Goal: Download file/media

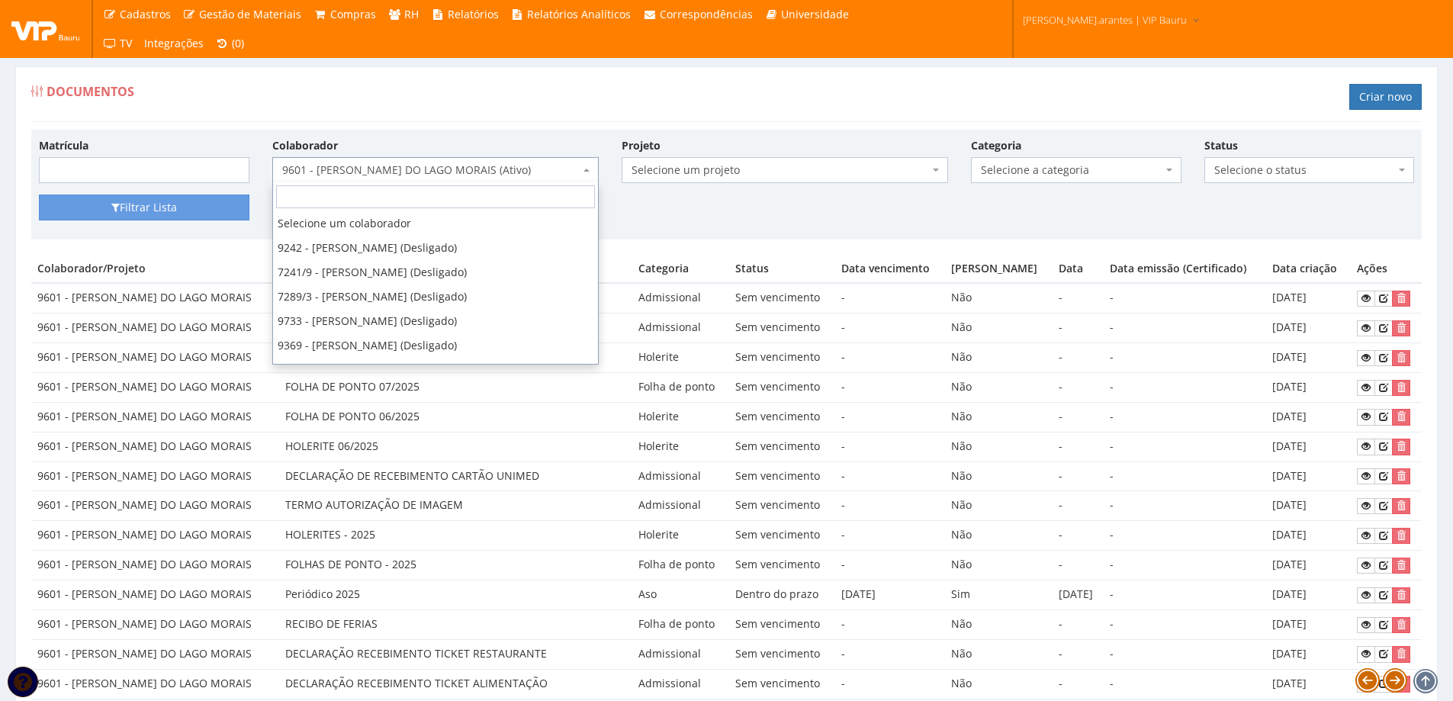
click at [390, 164] on span "9601 - ANA PAULA DO LAGO MORAIS (Ativo)" at bounding box center [430, 169] width 297 height 15
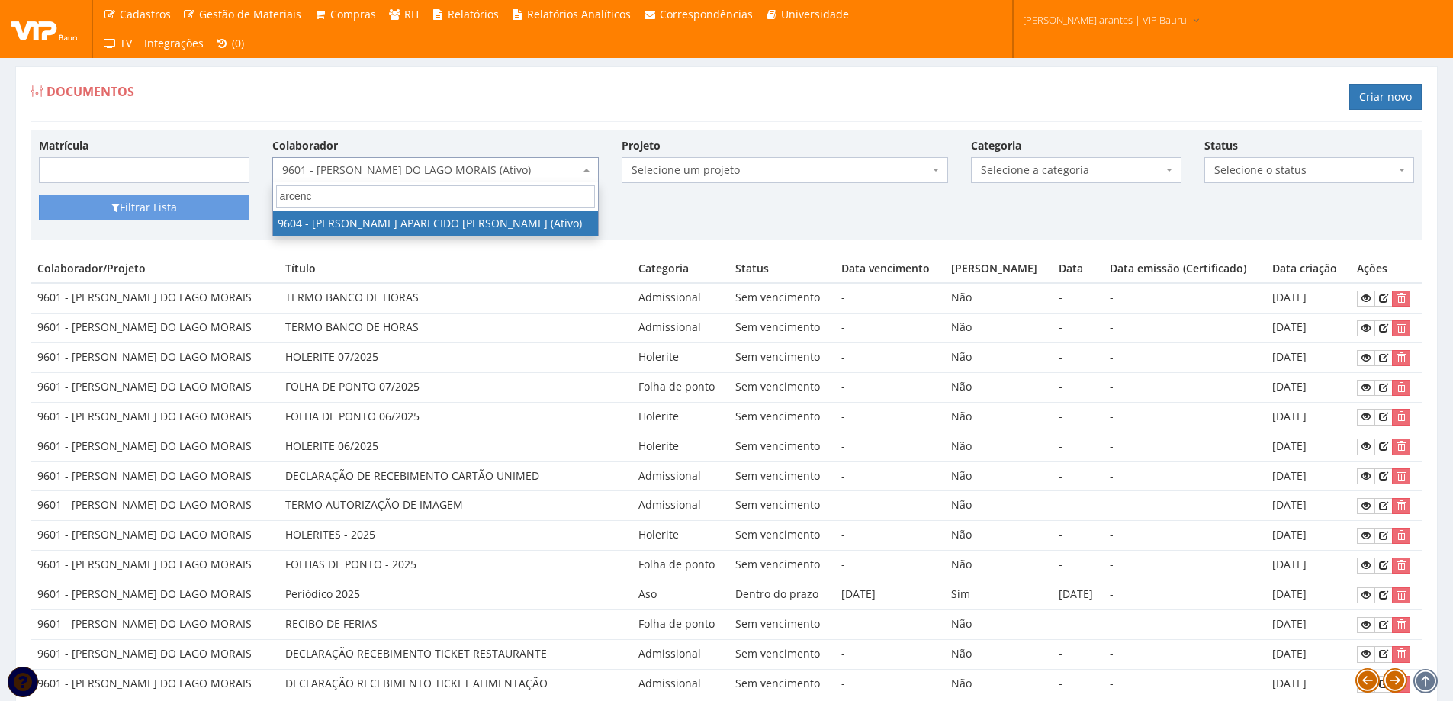
type input "arcenc"
select select "3771"
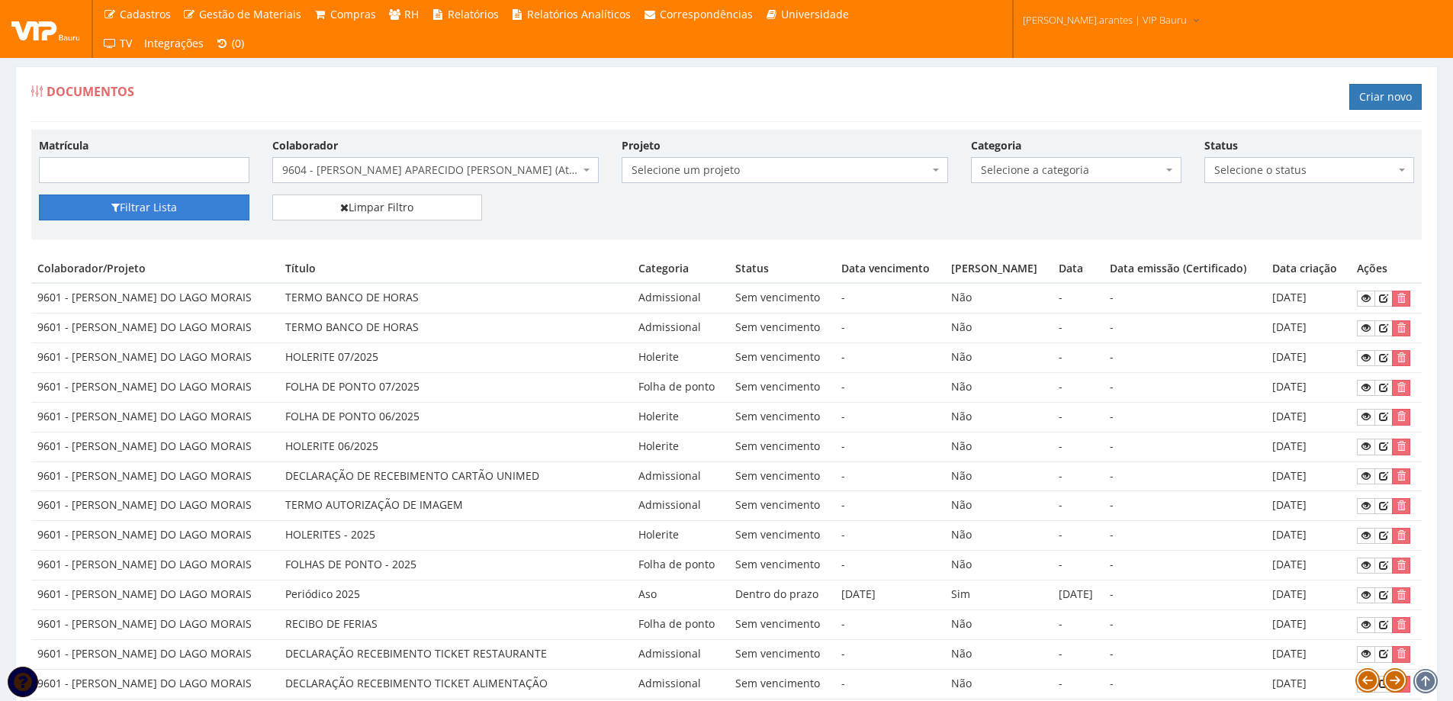
click at [204, 206] on button "Filtrar Lista" at bounding box center [144, 207] width 210 height 26
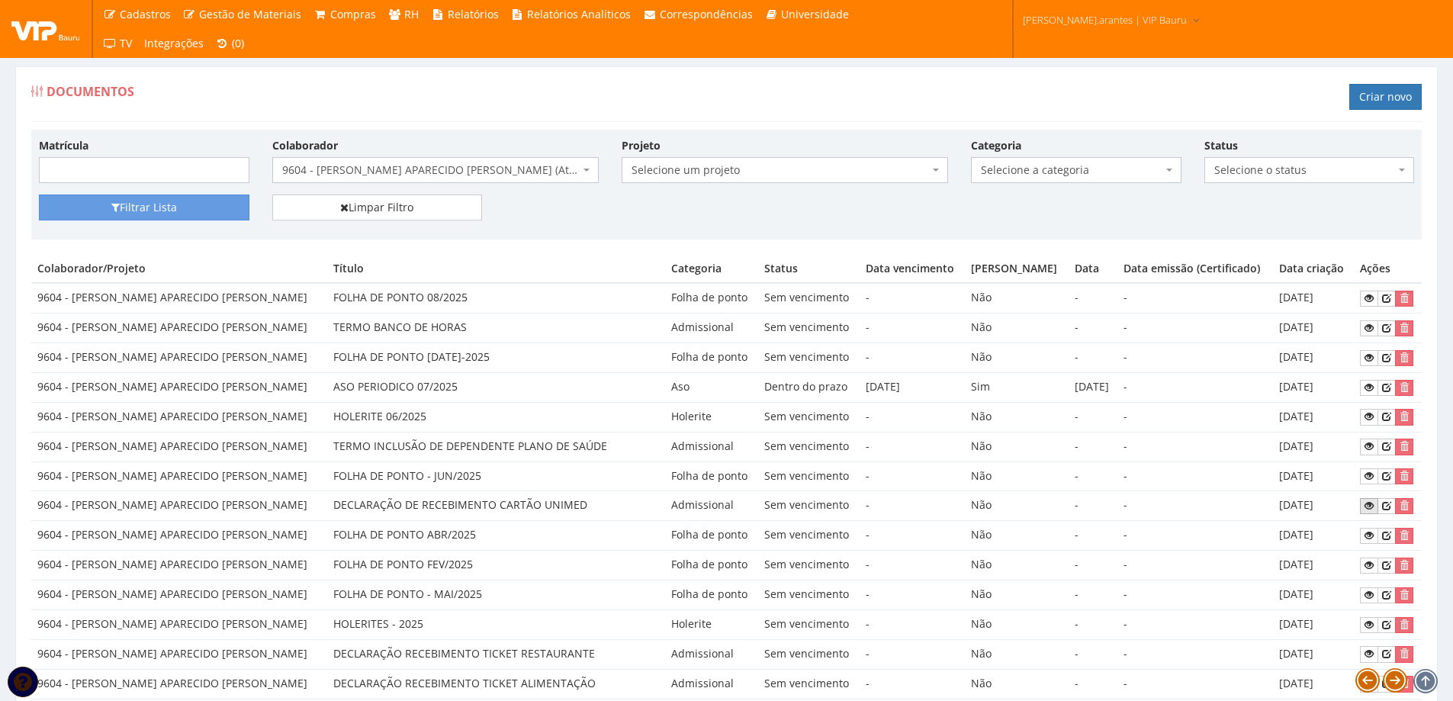
click at [1367, 505] on icon at bounding box center [1368, 505] width 9 height 11
click at [540, 175] on span "9604 - ANDERSON APARECIDO ARCENCIO DA SILVA (Ativo)" at bounding box center [430, 169] width 297 height 15
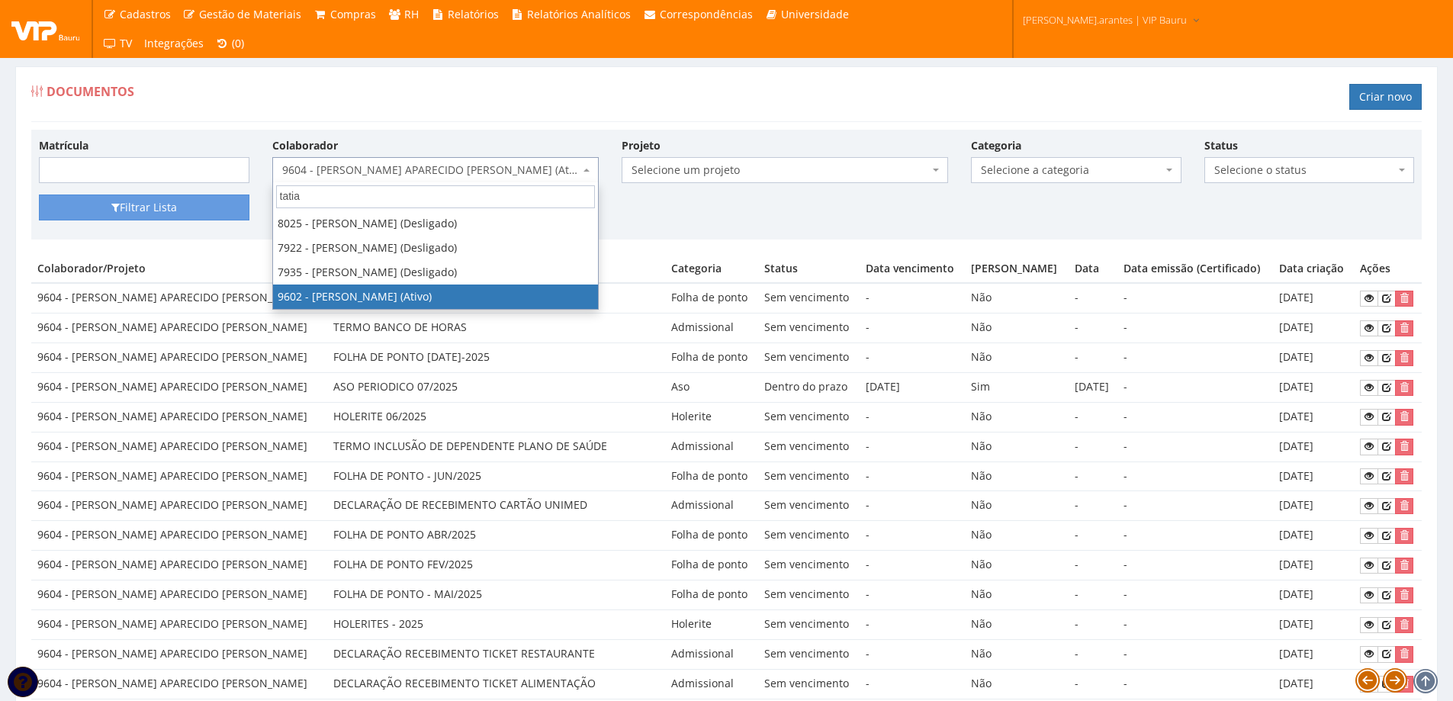
type input "tatia"
select select "3769"
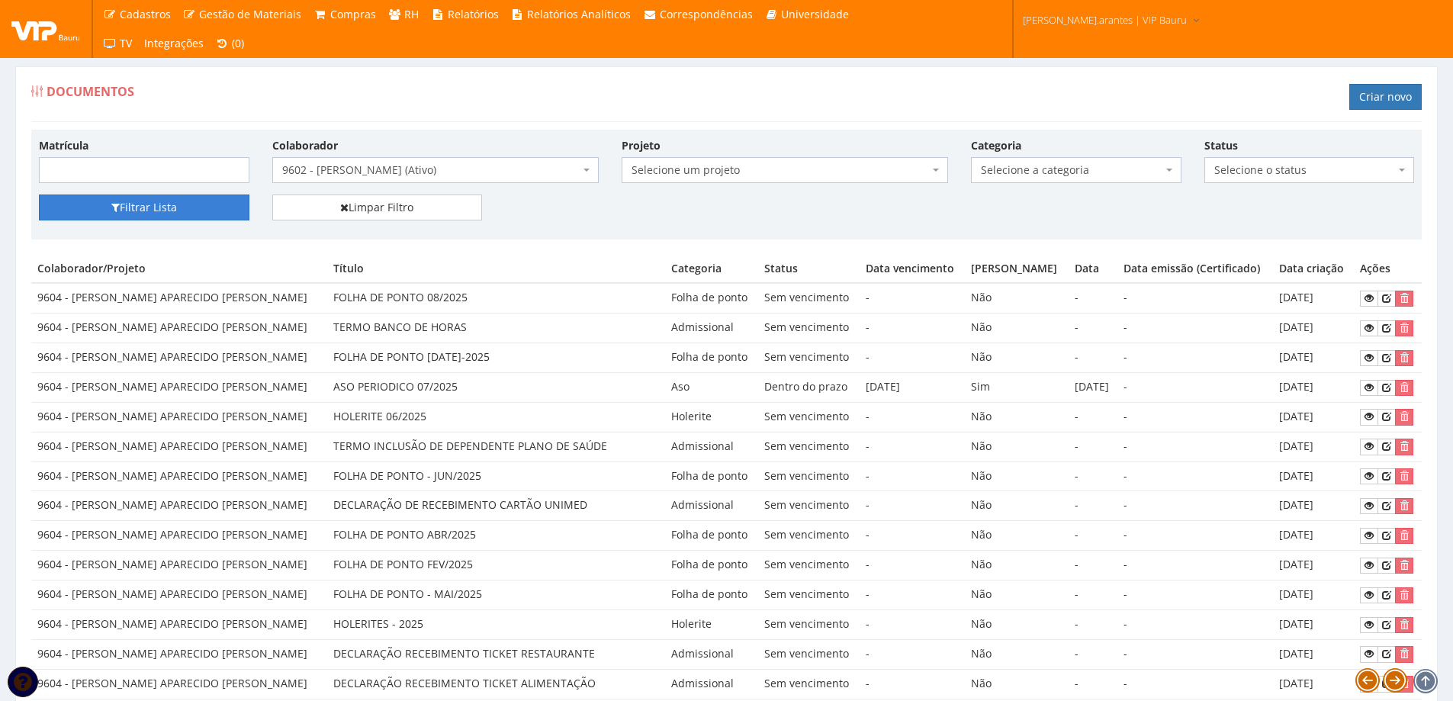
click at [146, 208] on button "Filtrar Lista" at bounding box center [144, 207] width 210 height 26
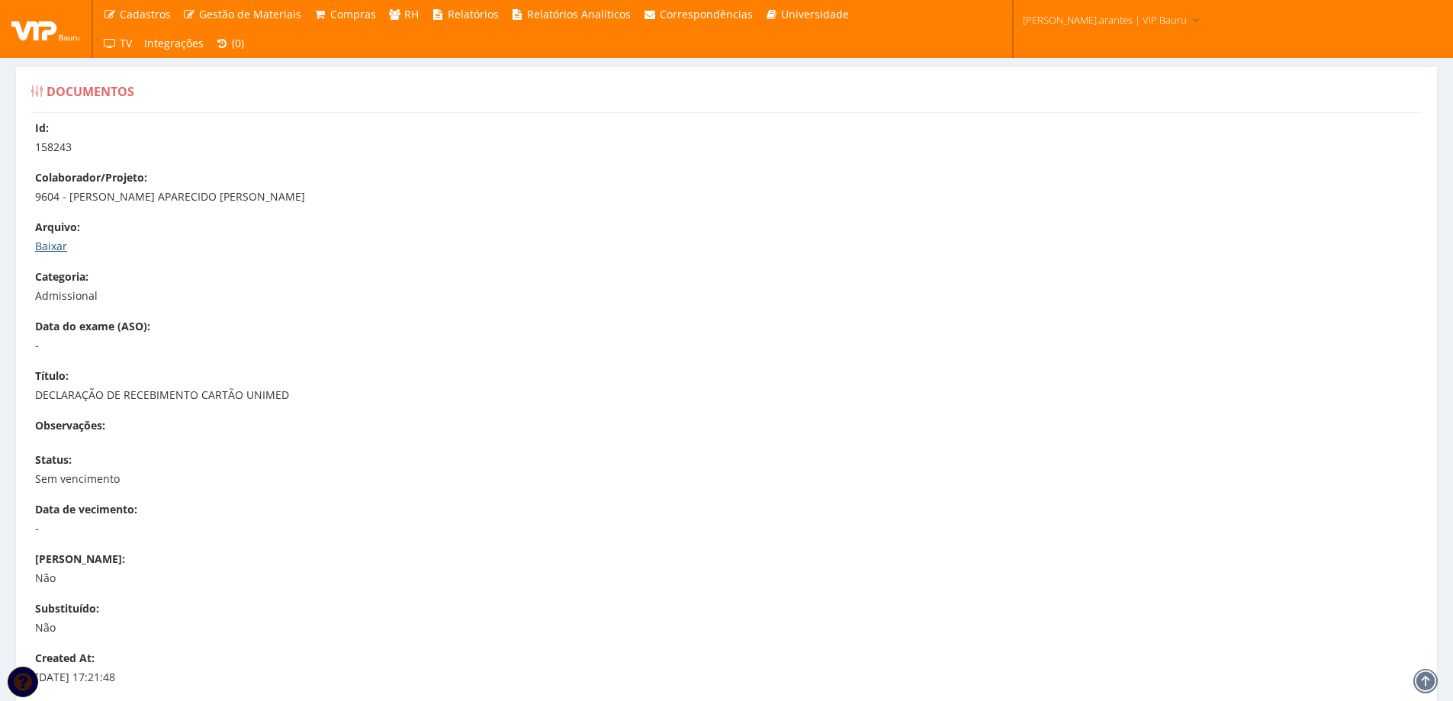
click at [44, 251] on link "Baixar" at bounding box center [51, 246] width 32 height 14
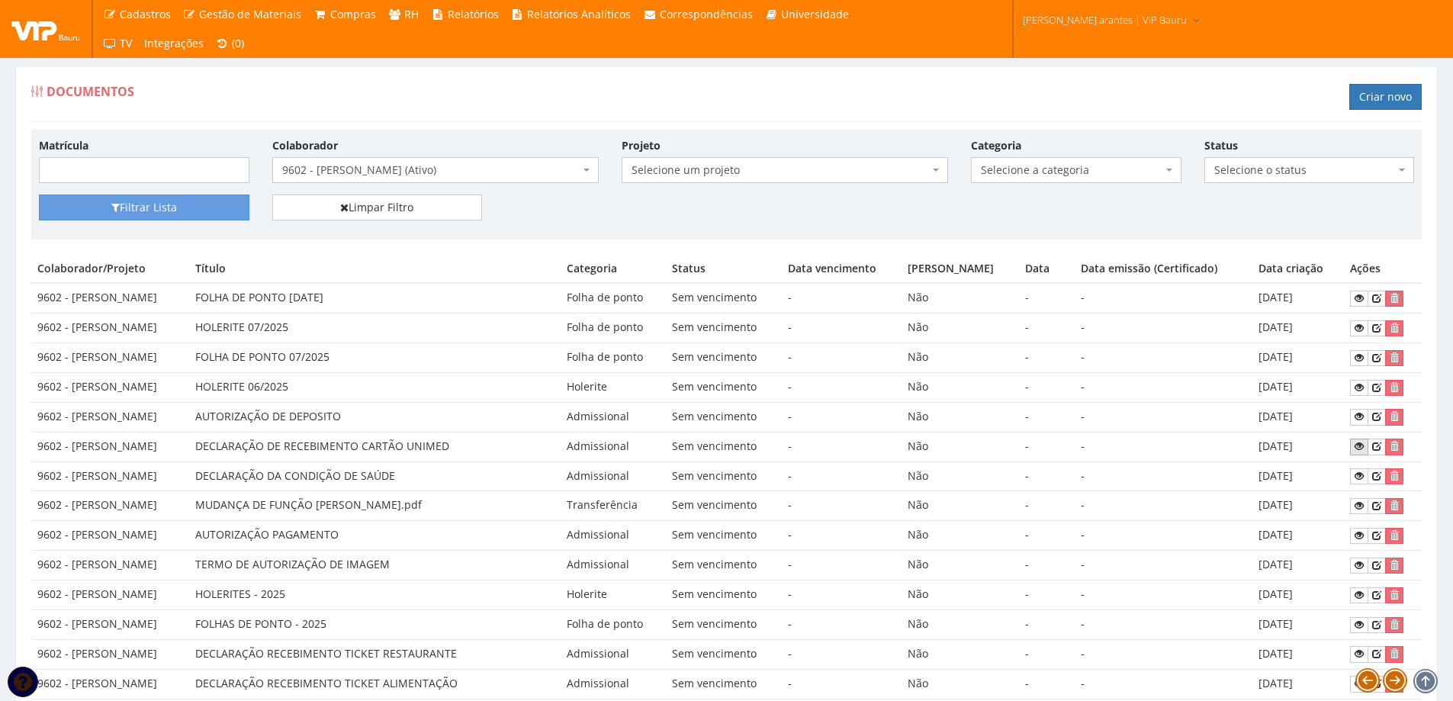
click at [1360, 443] on icon at bounding box center [1358, 446] width 9 height 11
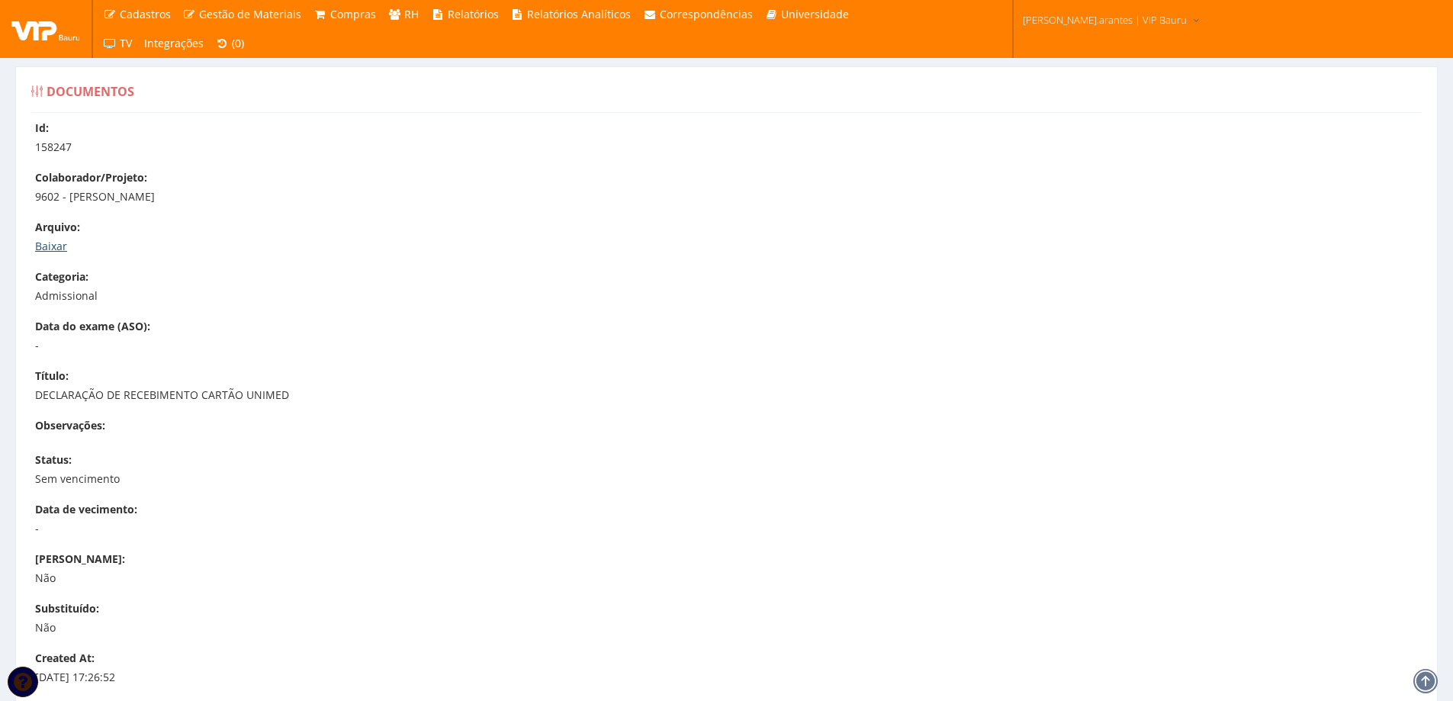
click at [48, 249] on link "Baixar" at bounding box center [51, 246] width 32 height 14
